Goal: Task Accomplishment & Management: Use online tool/utility

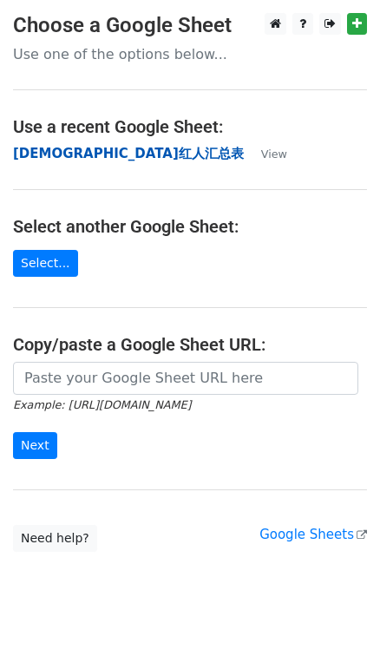
click at [59, 149] on strong "[DEMOGRAPHIC_DATA]红人汇总表" at bounding box center [128, 154] width 231 height 16
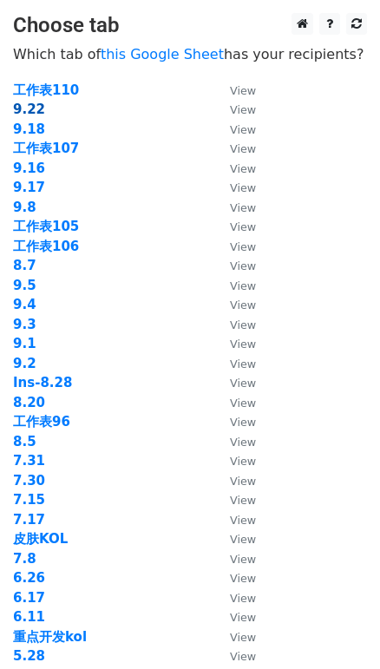
click at [23, 102] on strong "9.22" at bounding box center [29, 110] width 32 height 16
